Goal: Find specific page/section: Find specific page/section

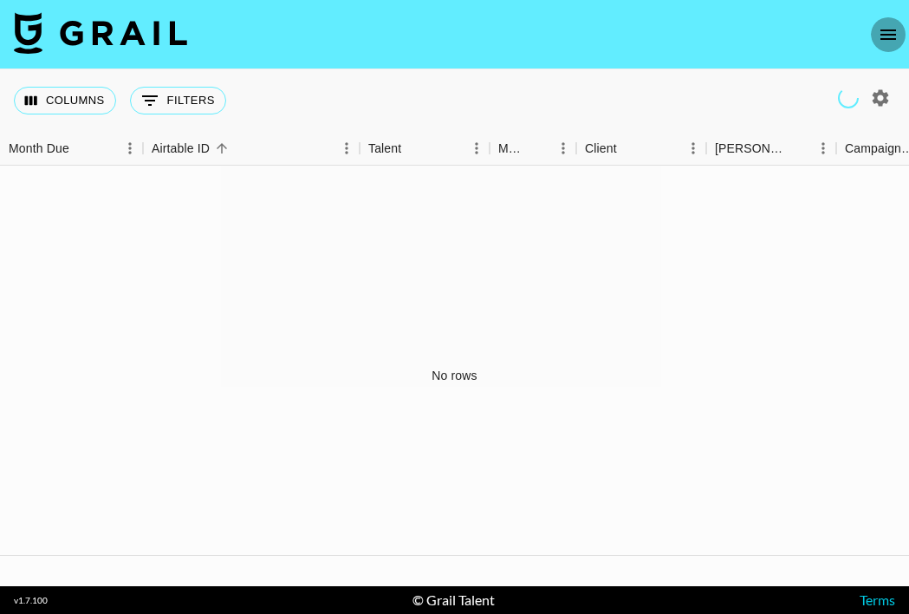
click at [891, 40] on icon "open drawer" at bounding box center [888, 34] width 21 height 21
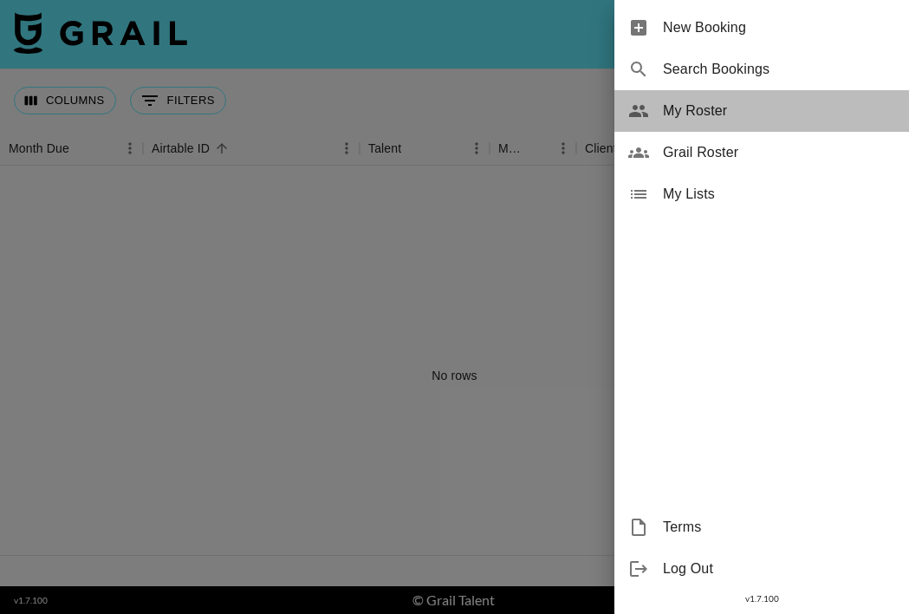
click at [720, 113] on span "My Roster" at bounding box center [779, 111] width 232 height 21
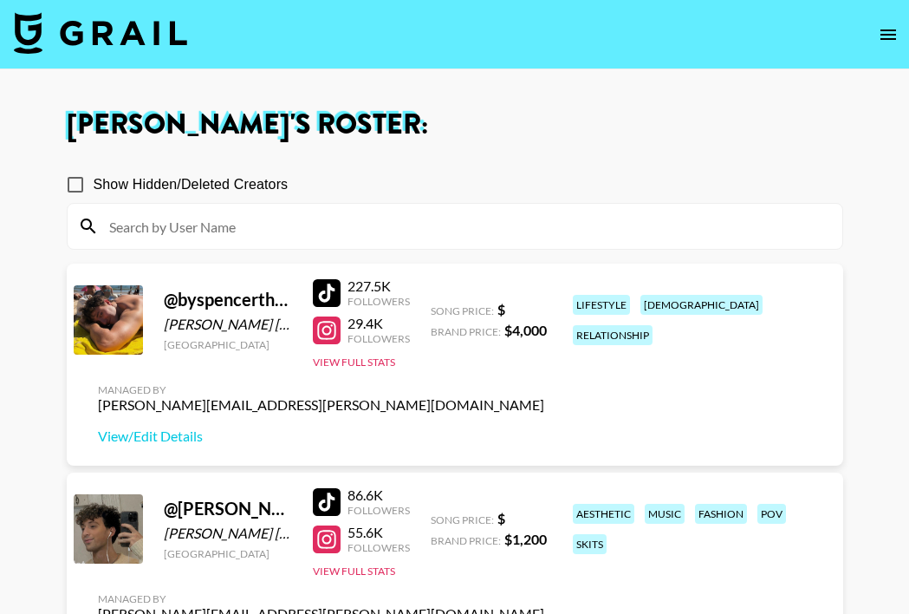
click at [882, 35] on icon "open drawer" at bounding box center [888, 34] width 16 height 10
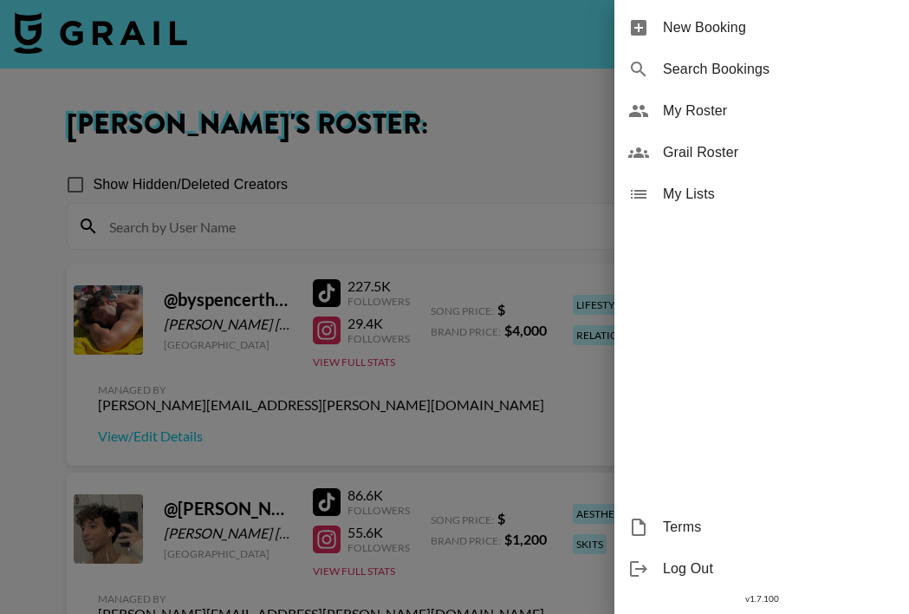
click at [716, 151] on span "Grail Roster" at bounding box center [779, 152] width 232 height 21
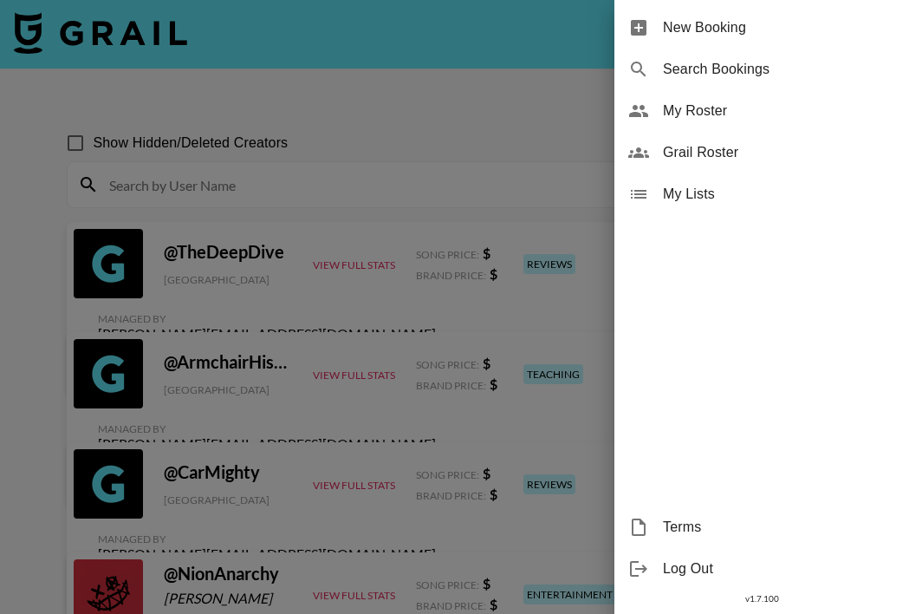
click at [719, 147] on span "Grail Roster" at bounding box center [779, 152] width 232 height 21
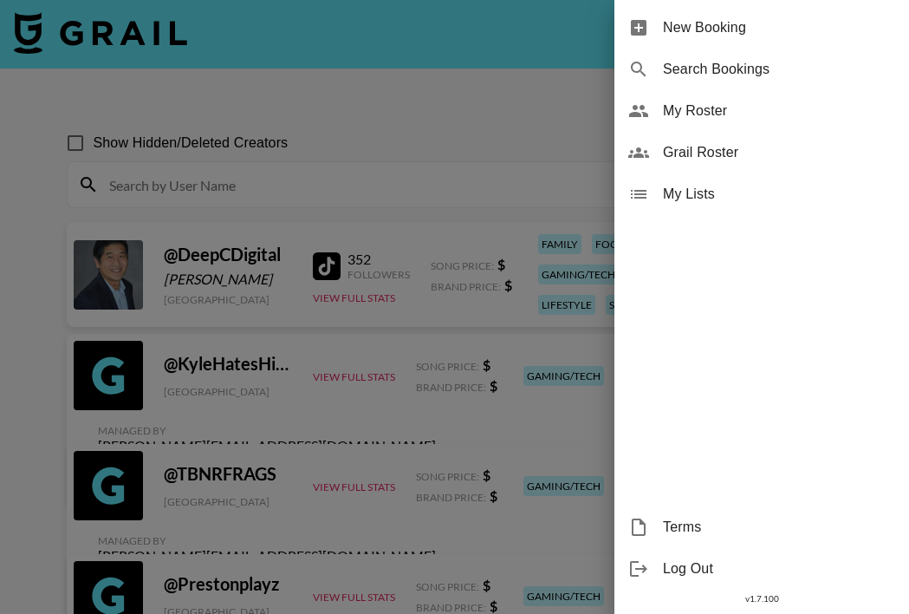
click at [488, 101] on div at bounding box center [454, 307] width 909 height 614
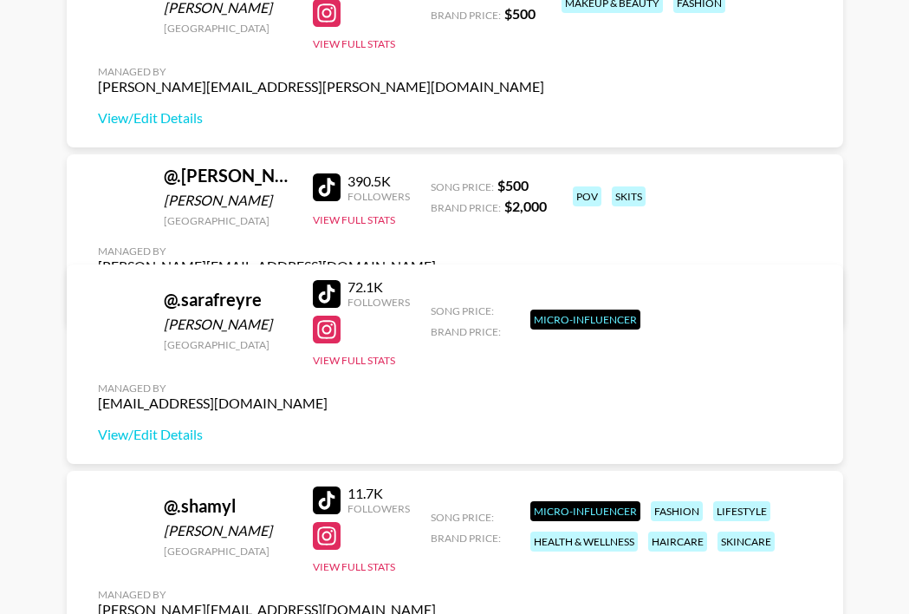
scroll to position [5024, 0]
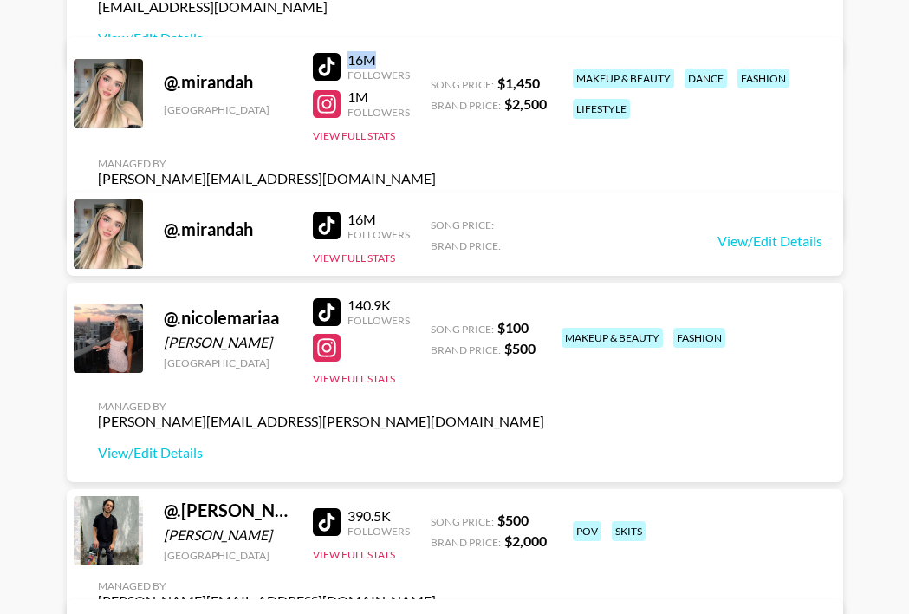
drag, startPoint x: 348, startPoint y: 78, endPoint x: 391, endPoint y: 81, distance: 43.5
click at [391, 68] on div "16M" at bounding box center [379, 59] width 62 height 17
drag, startPoint x: 499, startPoint y: 103, endPoint x: 552, endPoint y: 120, distance: 55.6
click at [552, 120] on div "@ .mirandah [GEOGRAPHIC_DATA] 16M Followers 1M Followers View Full Stats Song P…" at bounding box center [455, 138] width 776 height 202
click at [531, 112] on strong "$ 2,500" at bounding box center [525, 103] width 42 height 16
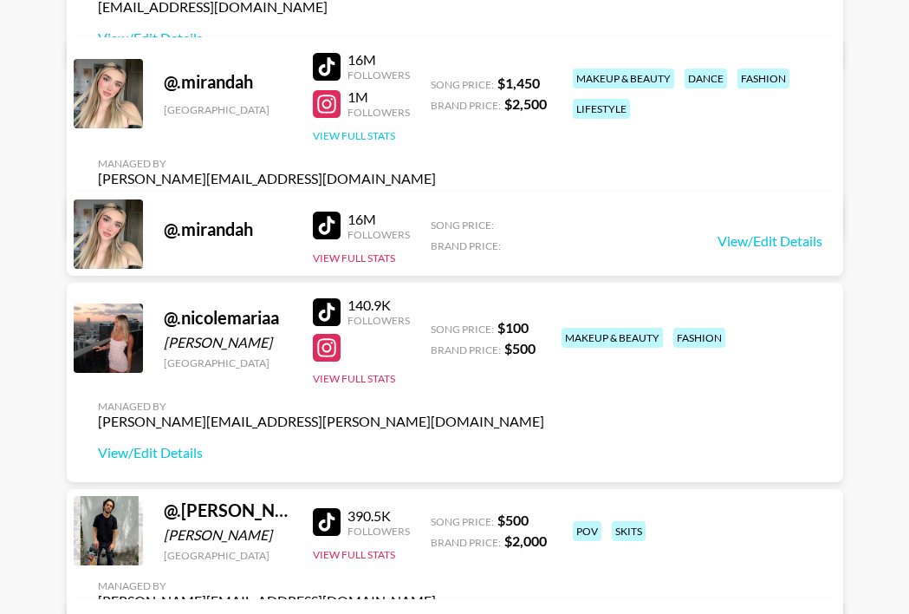
click at [372, 142] on button "View Full Stats" at bounding box center [354, 135] width 82 height 13
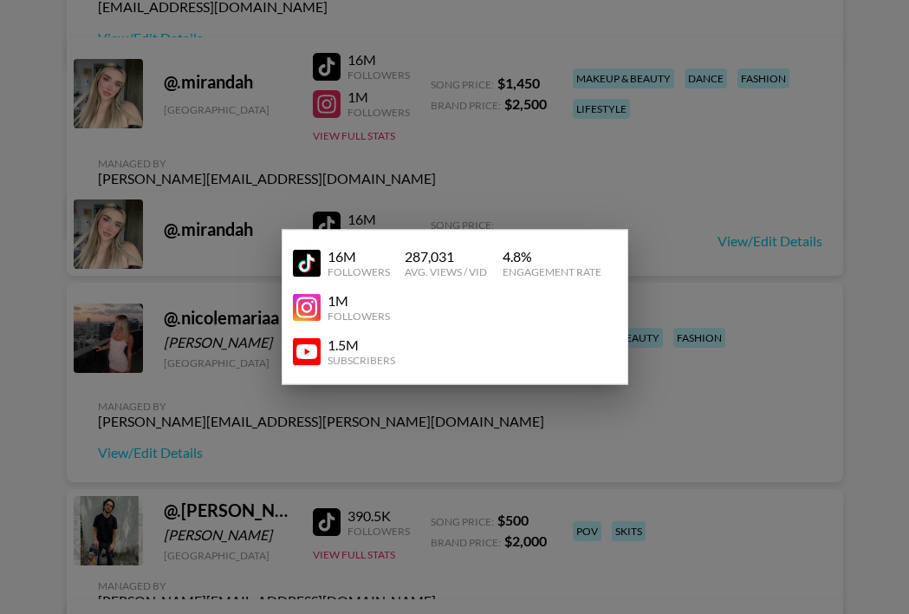
click at [453, 161] on div at bounding box center [454, 307] width 909 height 614
